Goal: Task Accomplishment & Management: Manage account settings

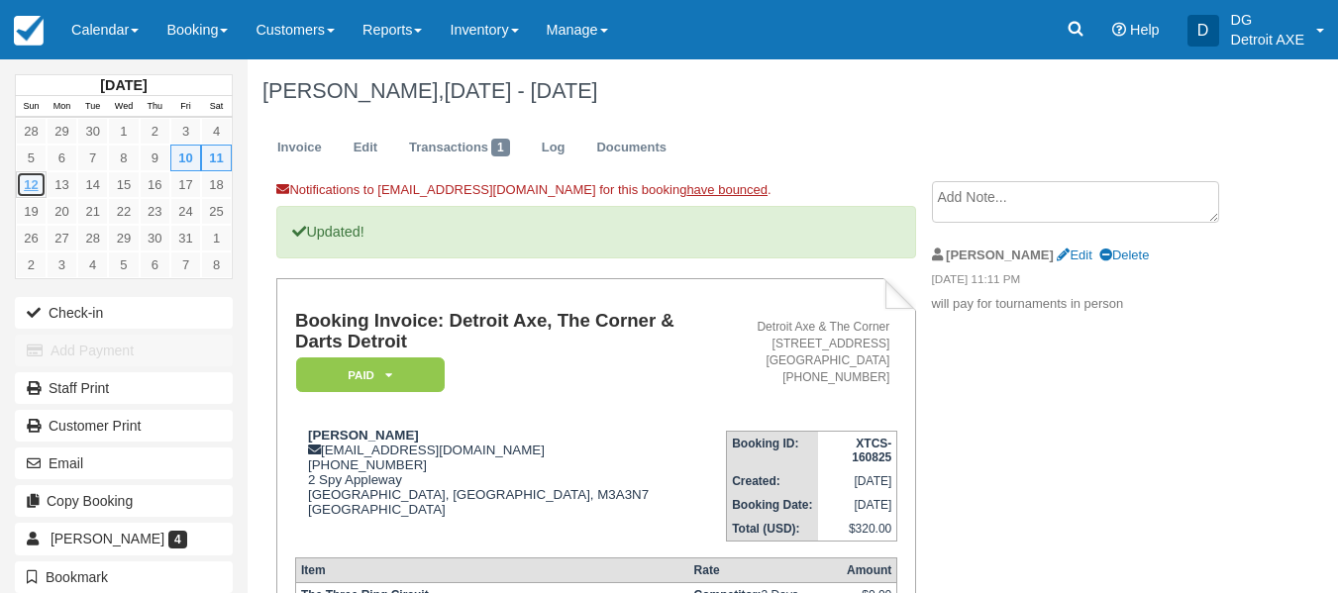
click at [27, 193] on link "12" at bounding box center [31, 184] width 31 height 27
click at [52, 185] on link "13" at bounding box center [62, 184] width 31 height 27
click at [128, 17] on link "Calendar" at bounding box center [104, 29] width 95 height 59
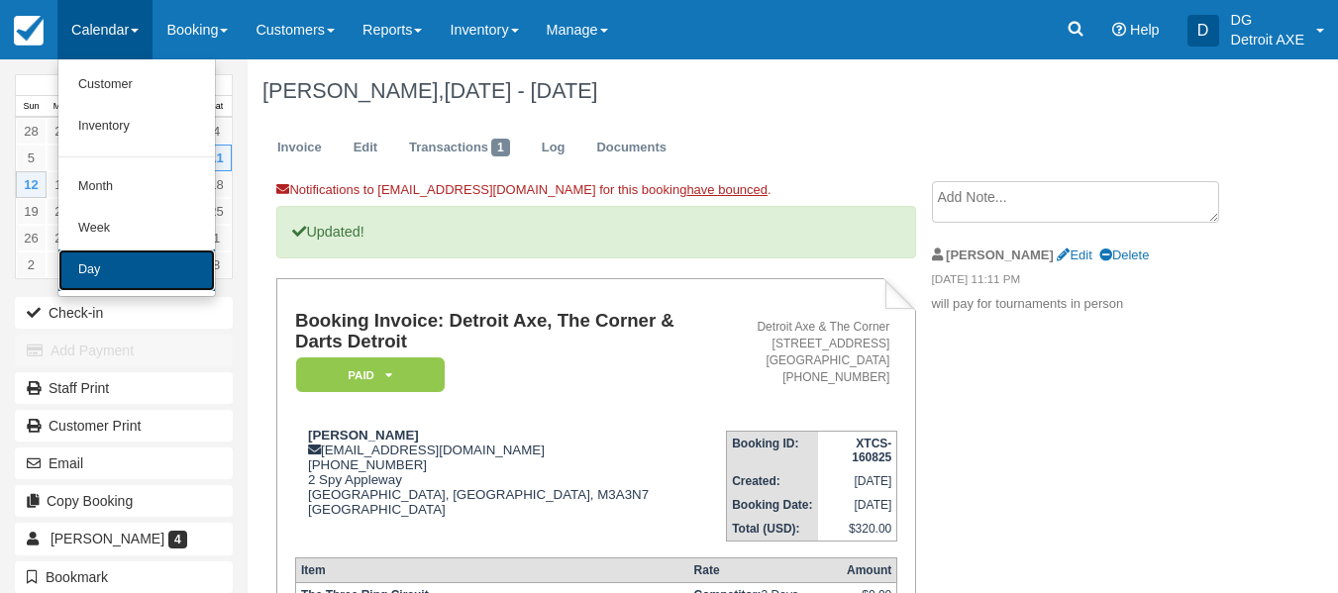
click at [129, 267] on link "Day" at bounding box center [136, 270] width 156 height 42
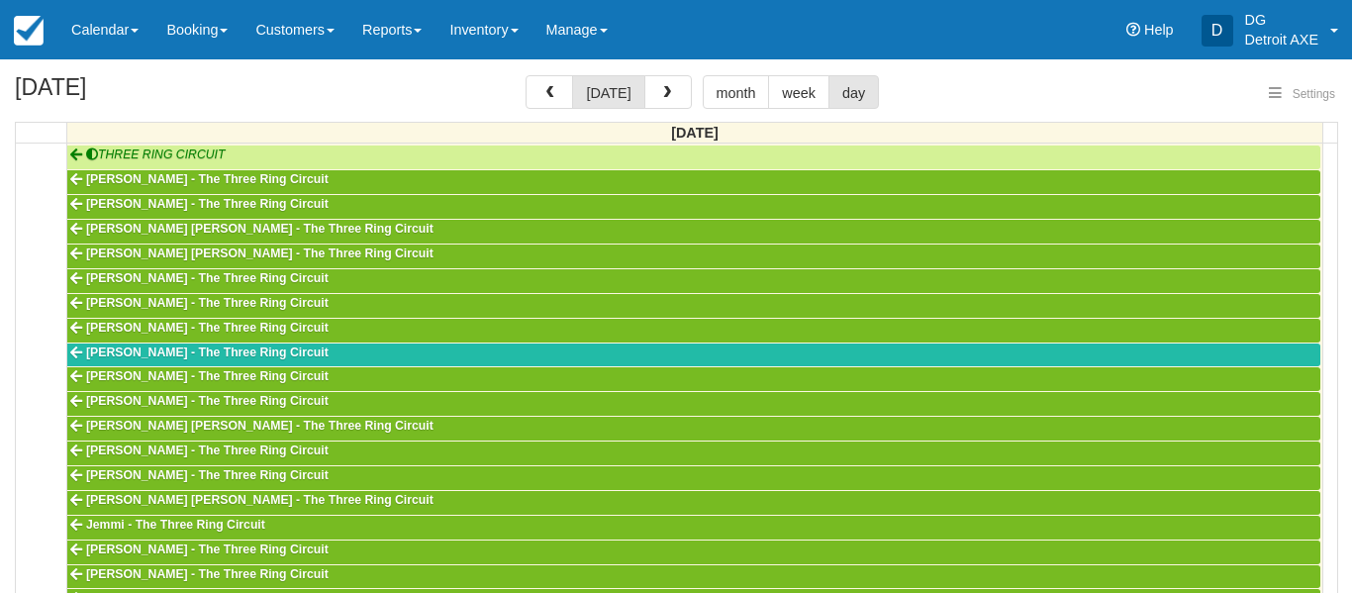
select select
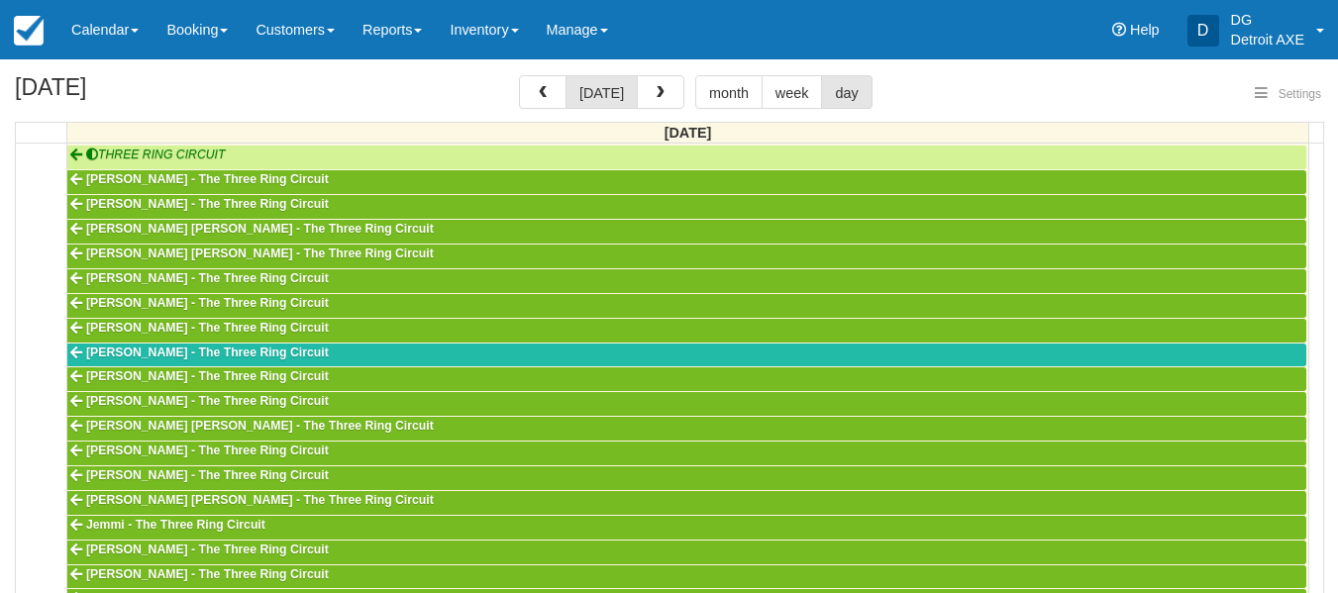
scroll to position [784, 0]
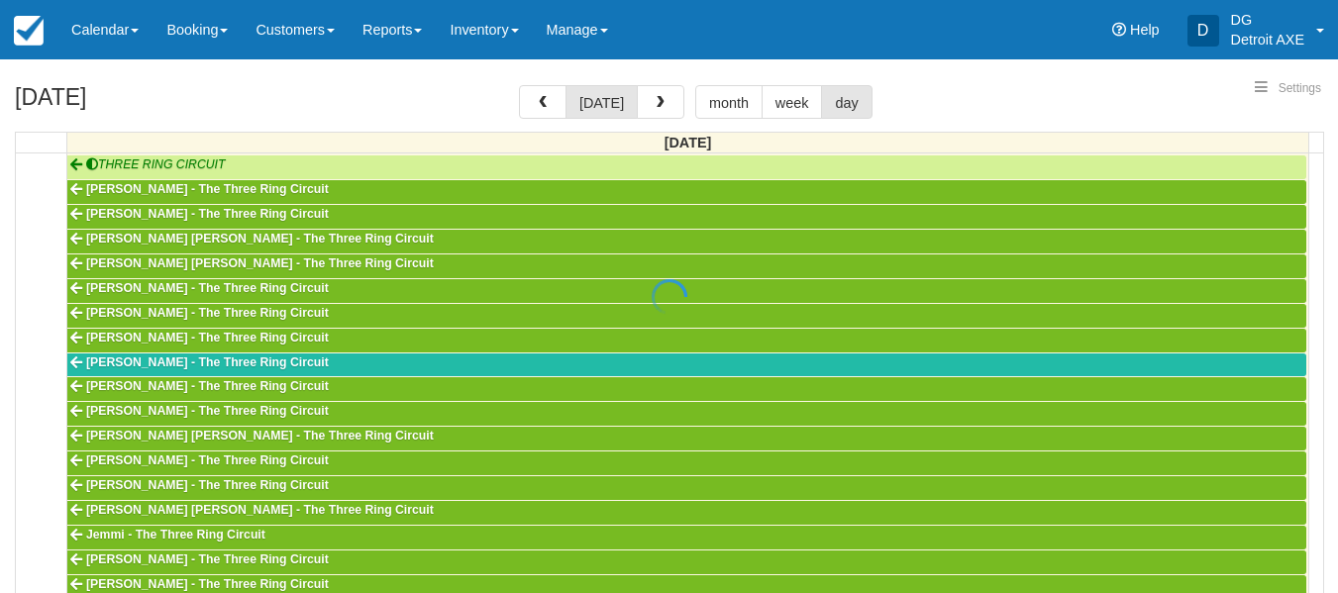
select select
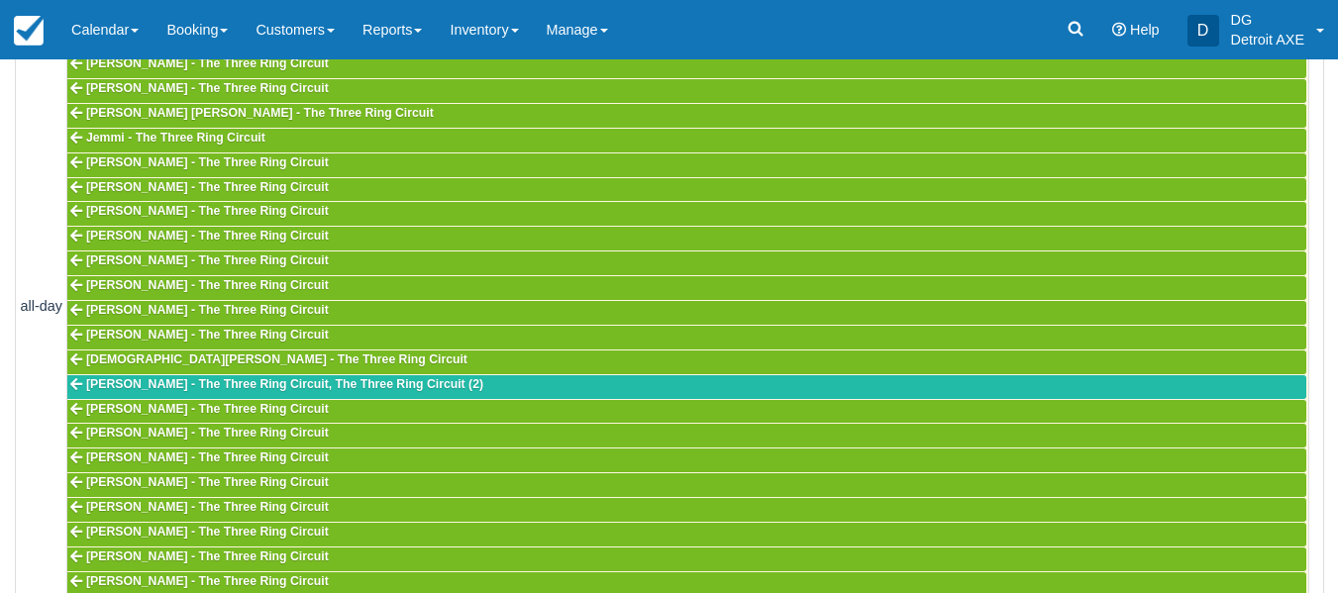
scroll to position [512, 0]
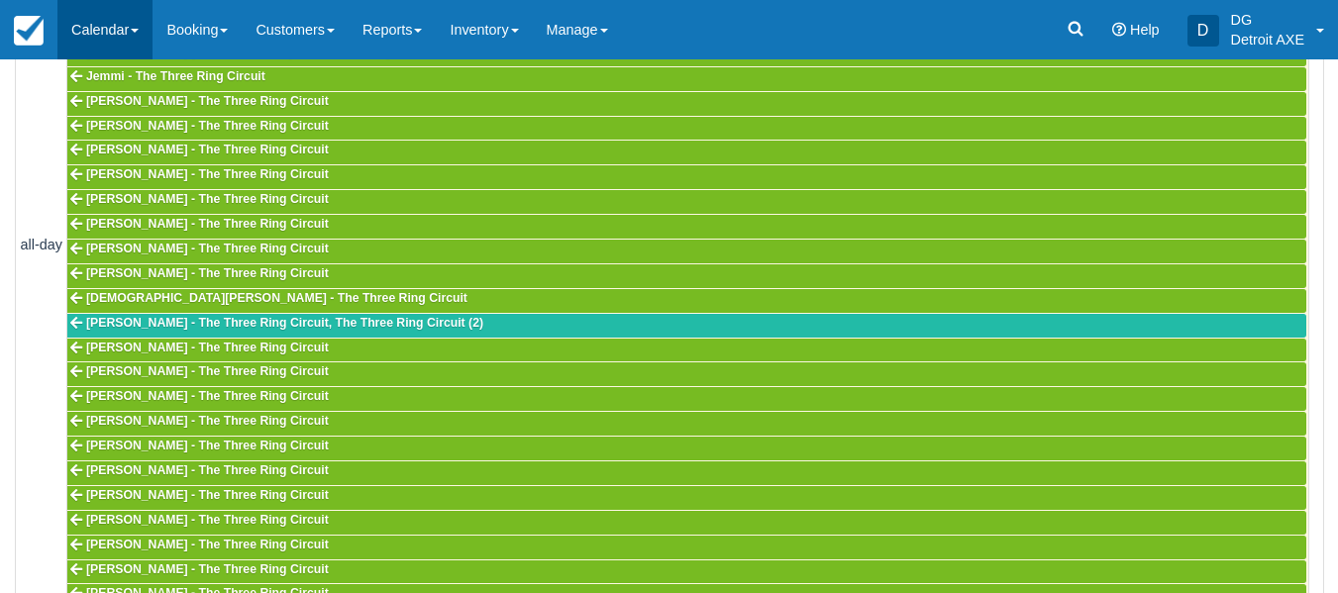
click at [92, 8] on link "Calendar" at bounding box center [104, 29] width 95 height 59
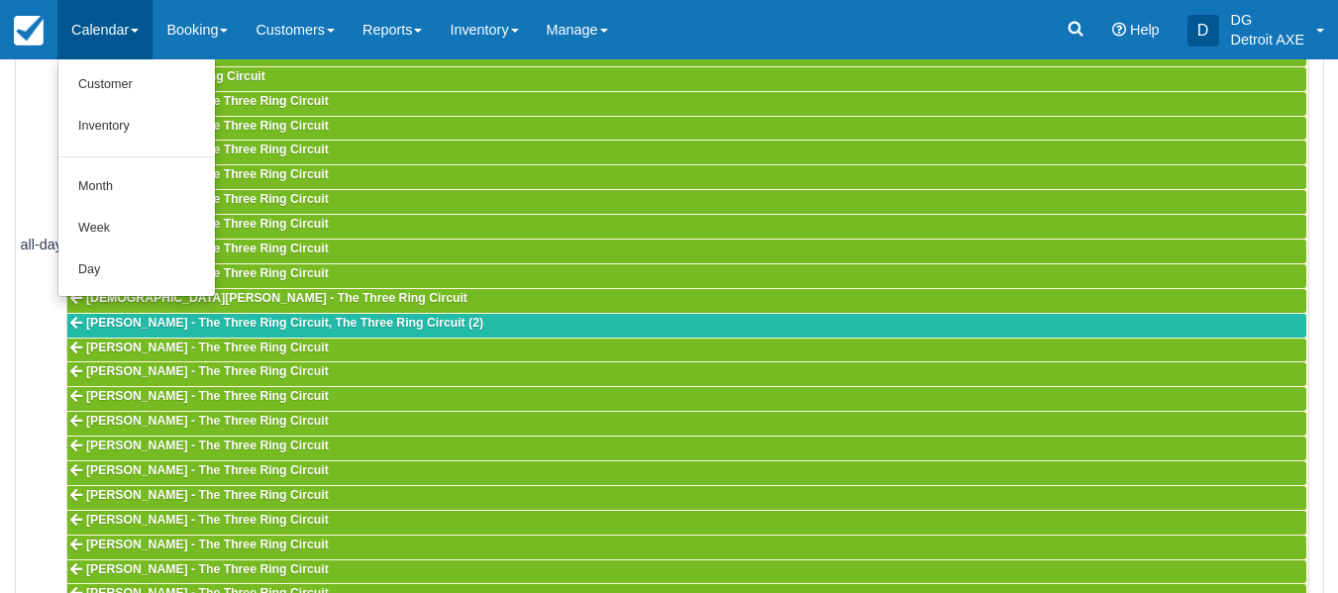
click at [92, 8] on link "Calendar" at bounding box center [104, 29] width 95 height 59
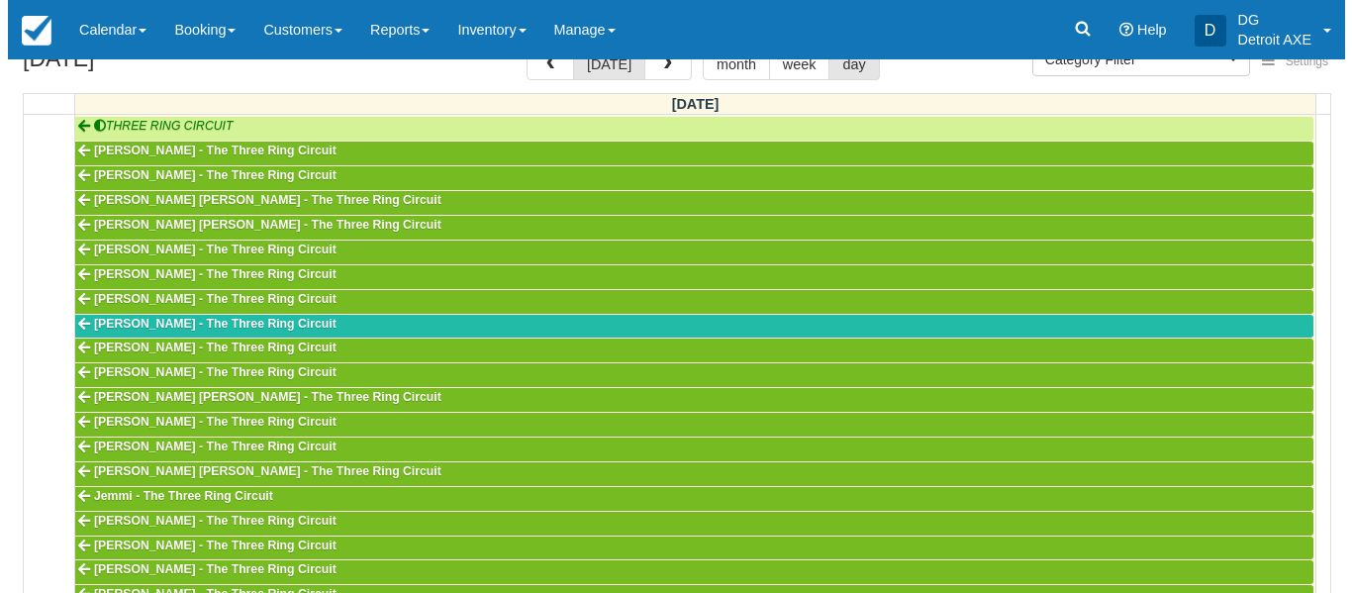
scroll to position [0, 0]
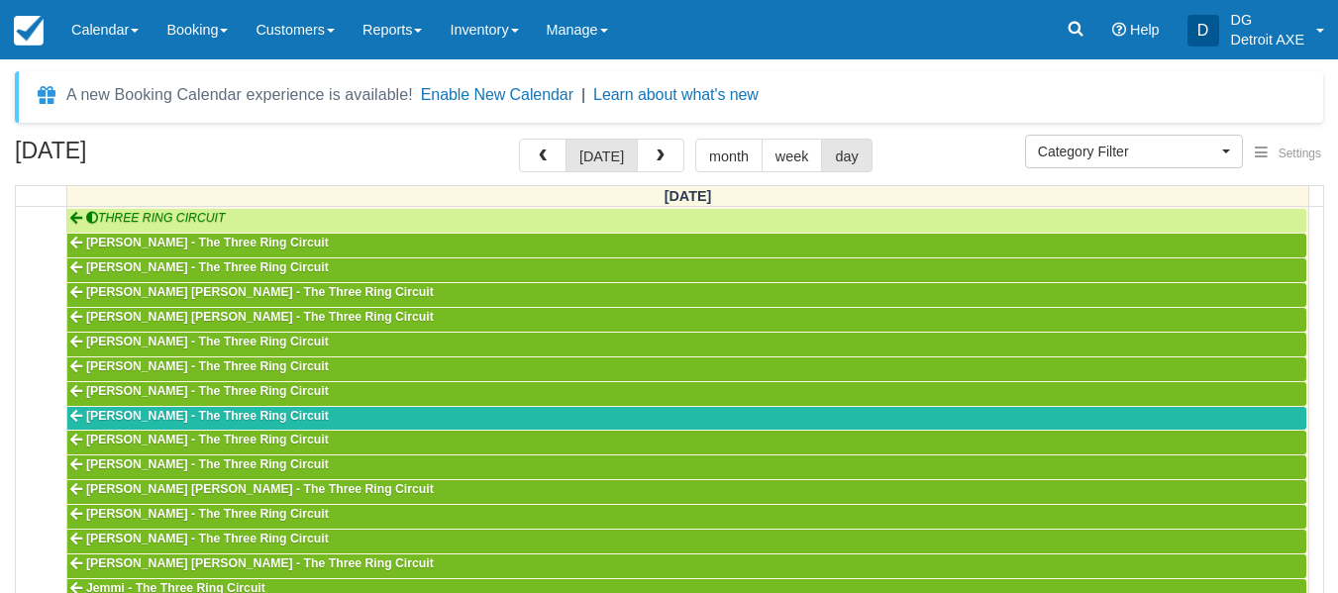
click at [662, 149] on button "button" at bounding box center [661, 156] width 48 height 34
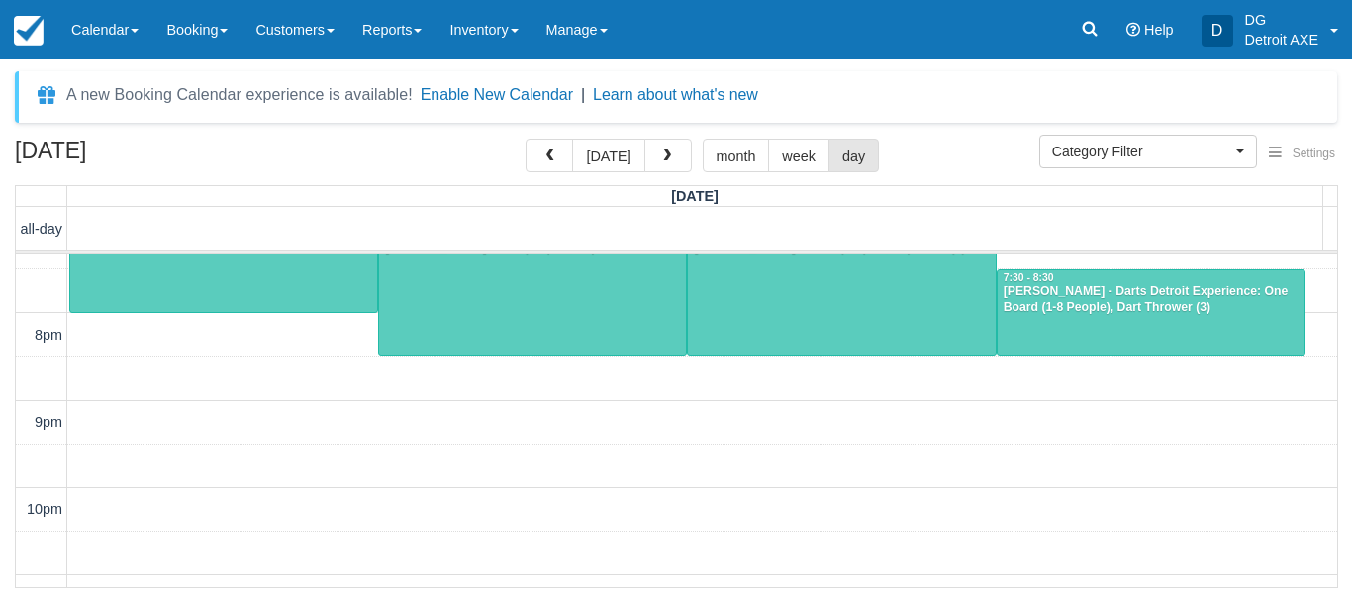
scroll to position [804, 0]
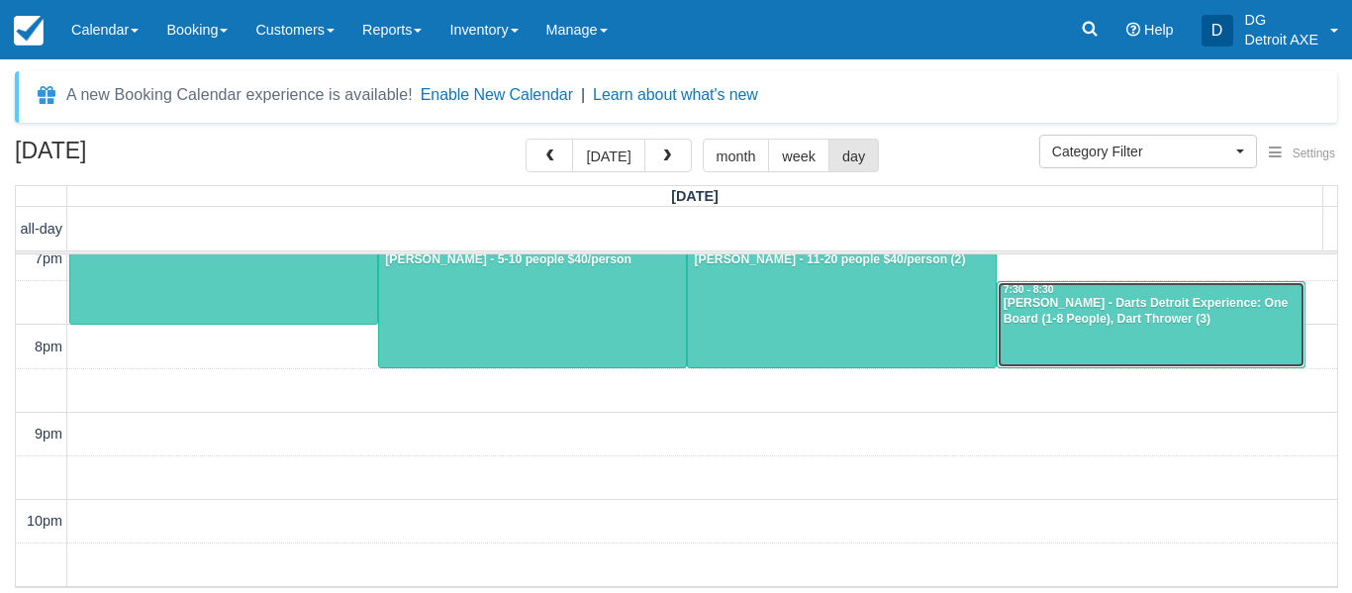
click at [1113, 342] on div at bounding box center [1151, 324] width 307 height 85
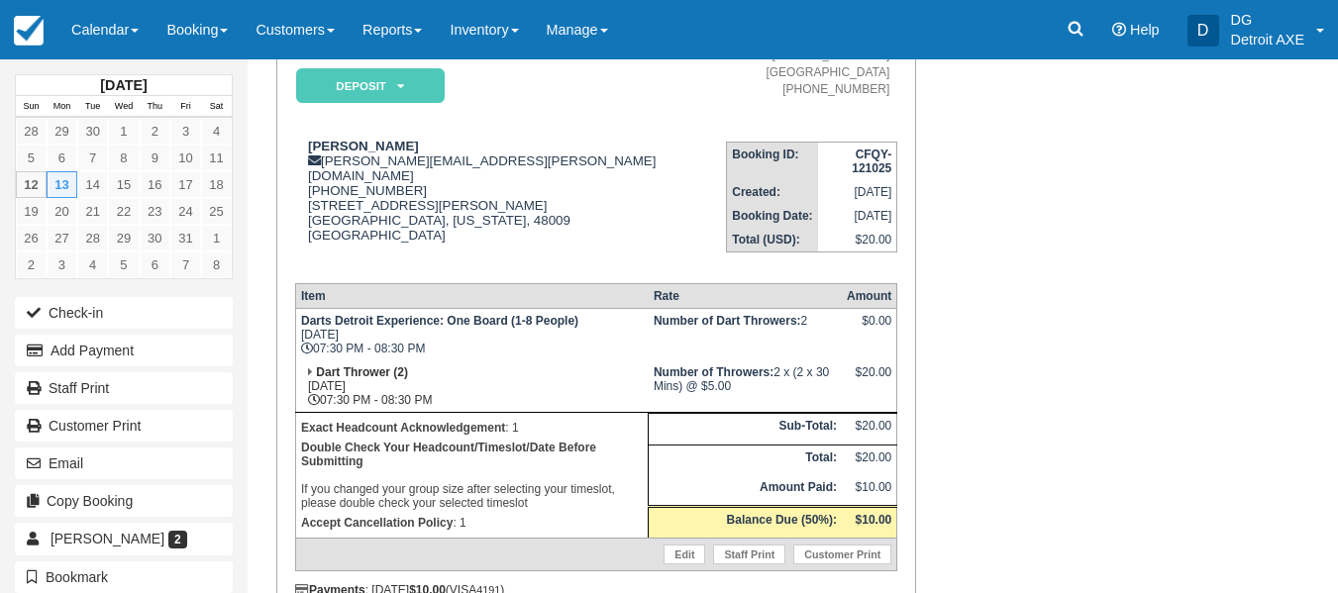
scroll to position [193, 0]
